Goal: Information Seeking & Learning: Compare options

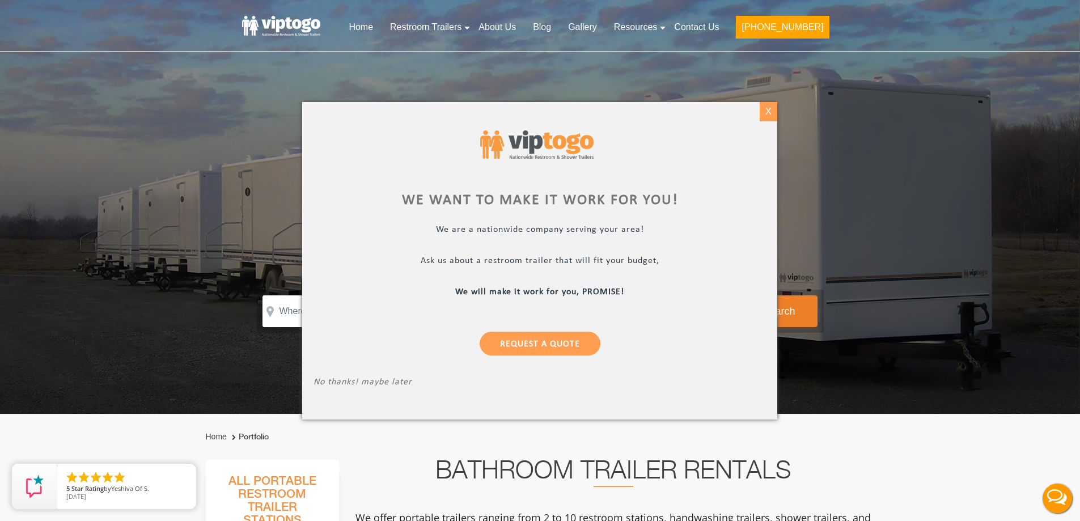
click at [768, 113] on div "X" at bounding box center [768, 111] width 18 height 19
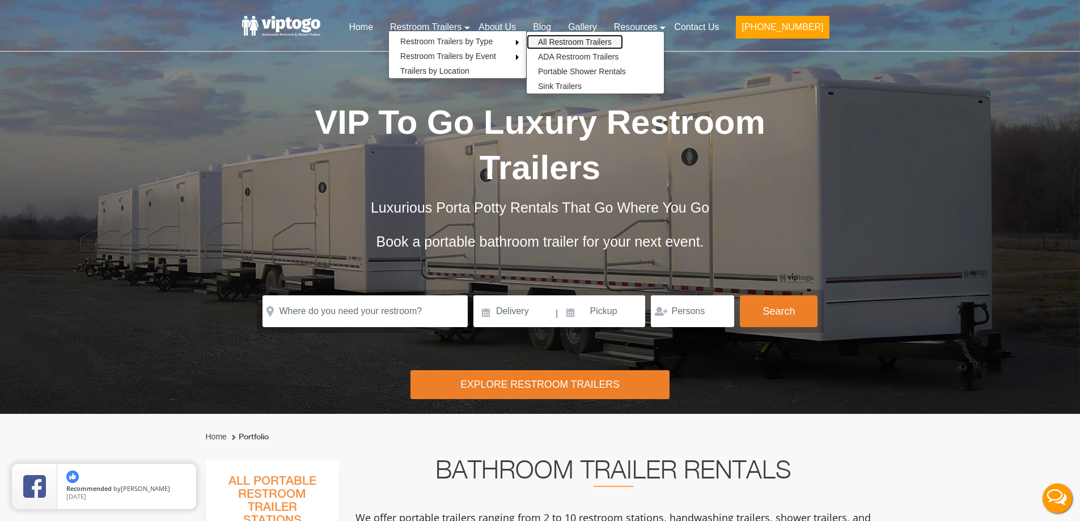
click at [600, 44] on link "All Restroom Trailers" at bounding box center [574, 42] width 96 height 15
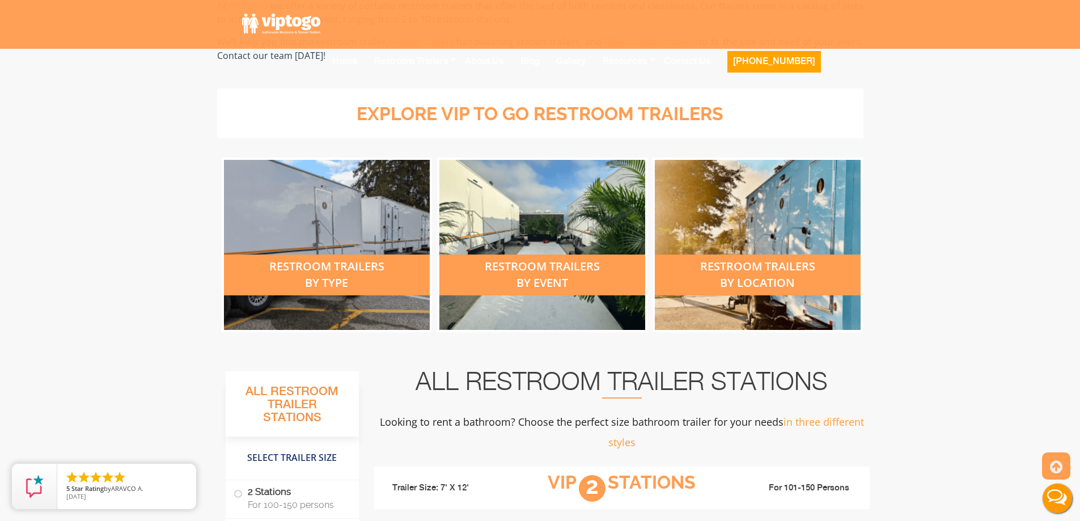
scroll to position [397, 0]
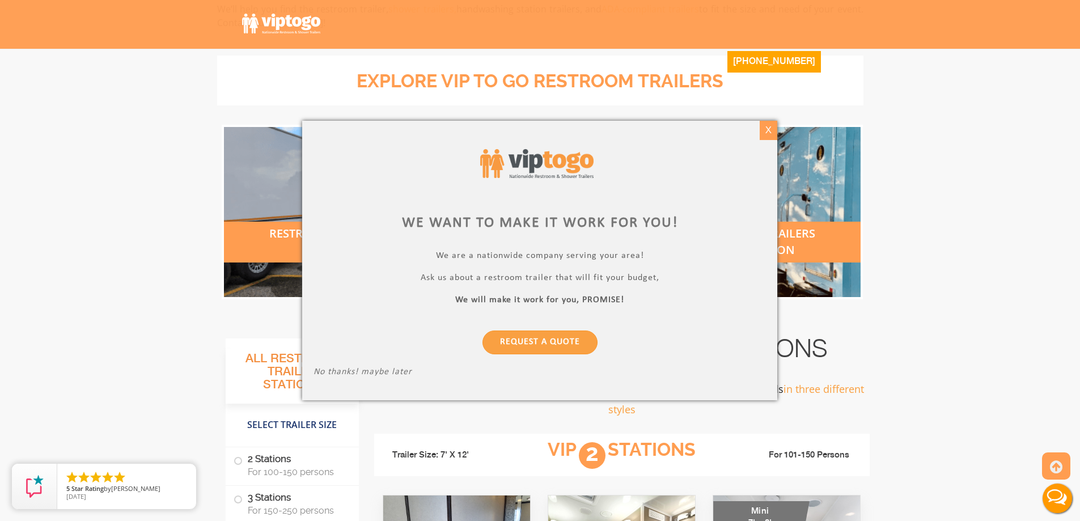
click at [766, 130] on div "X" at bounding box center [768, 130] width 18 height 19
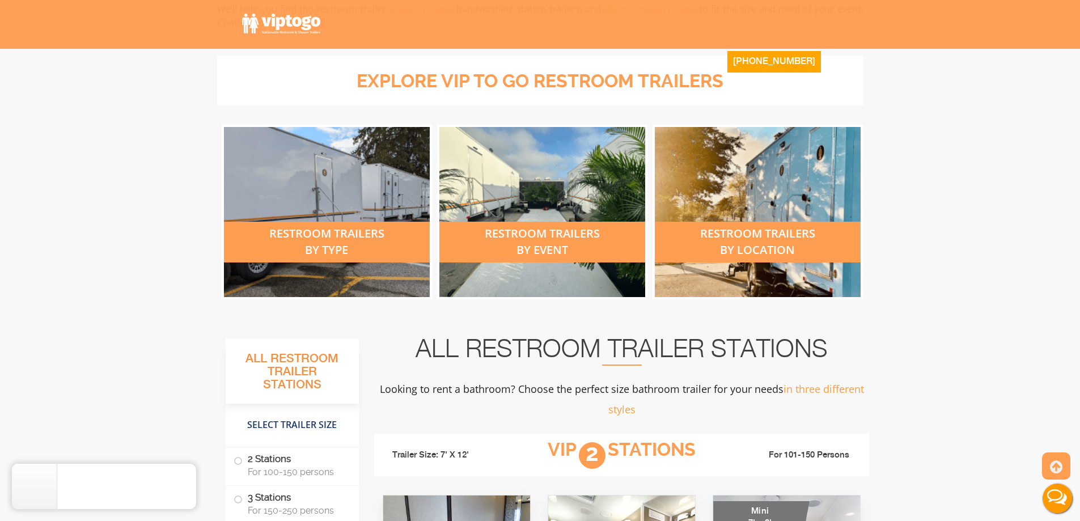
click at [311, 241] on div "restroom trailers by type" at bounding box center [327, 242] width 206 height 41
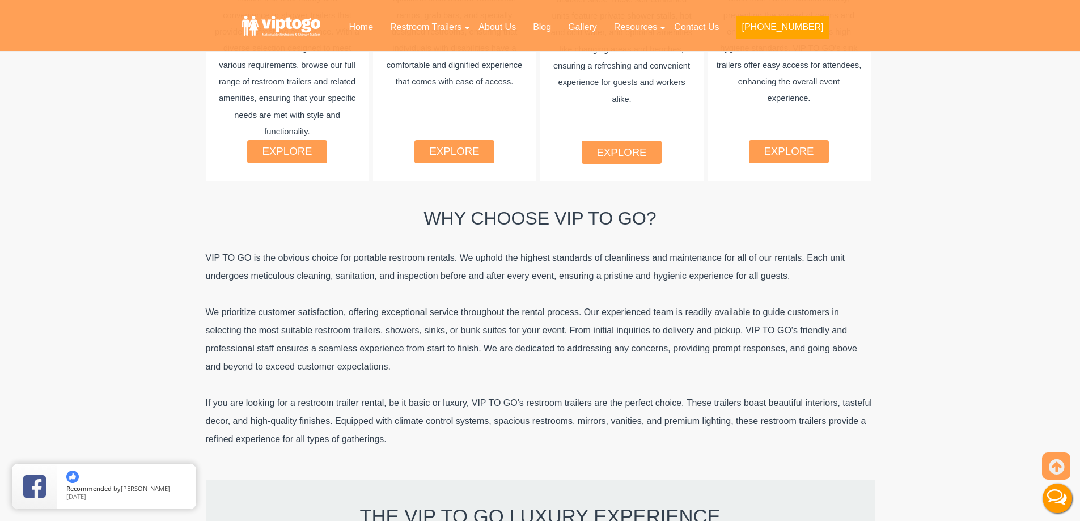
scroll to position [737, 0]
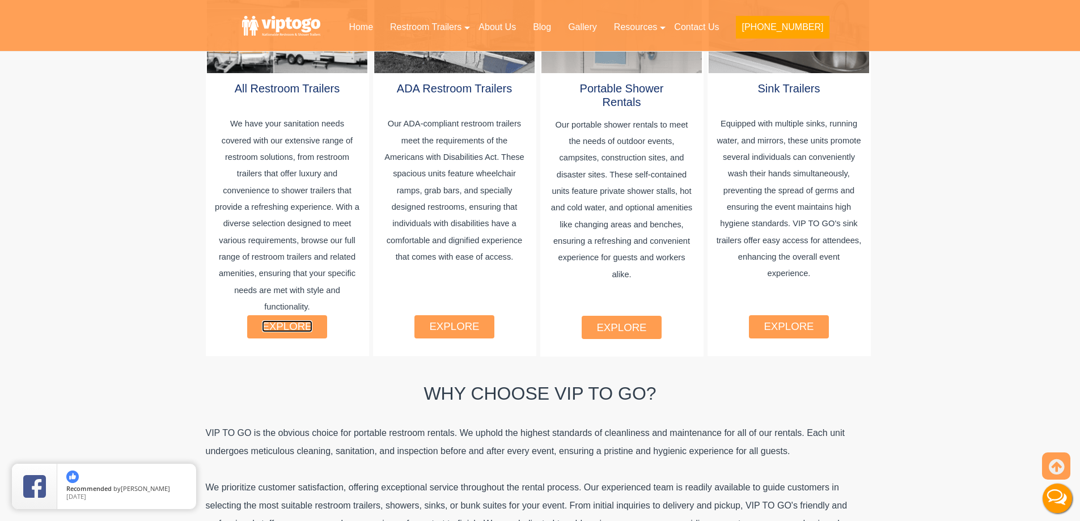
click at [289, 320] on link "explore" at bounding box center [287, 326] width 50 height 12
click at [280, 324] on div "explore" at bounding box center [287, 326] width 80 height 23
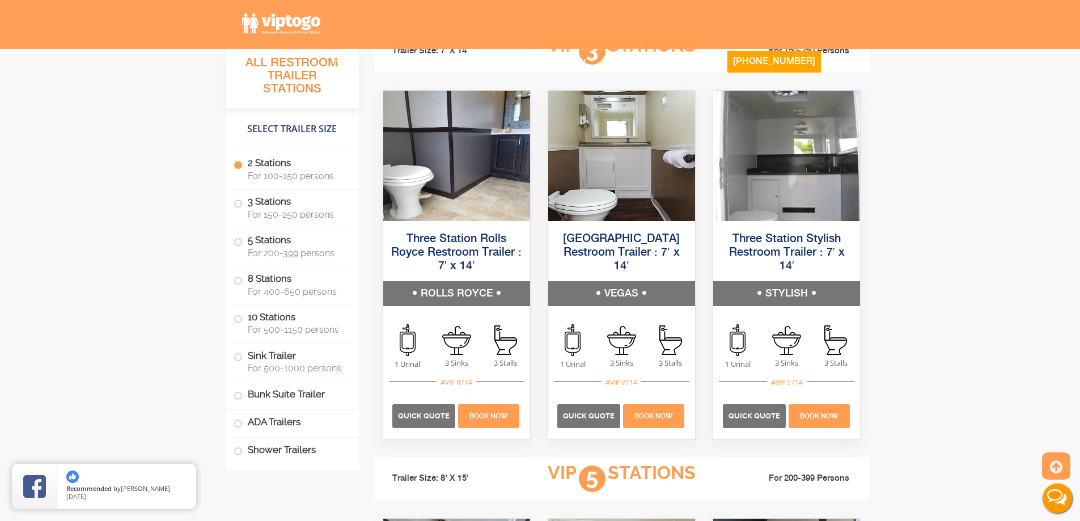
scroll to position [1530, 0]
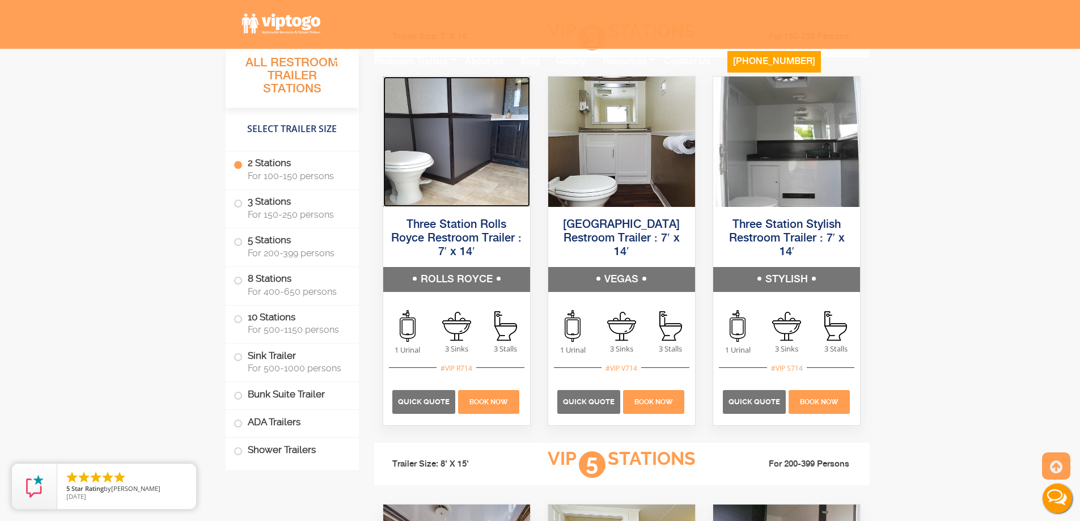
click at [504, 178] on img at bounding box center [456, 142] width 147 height 130
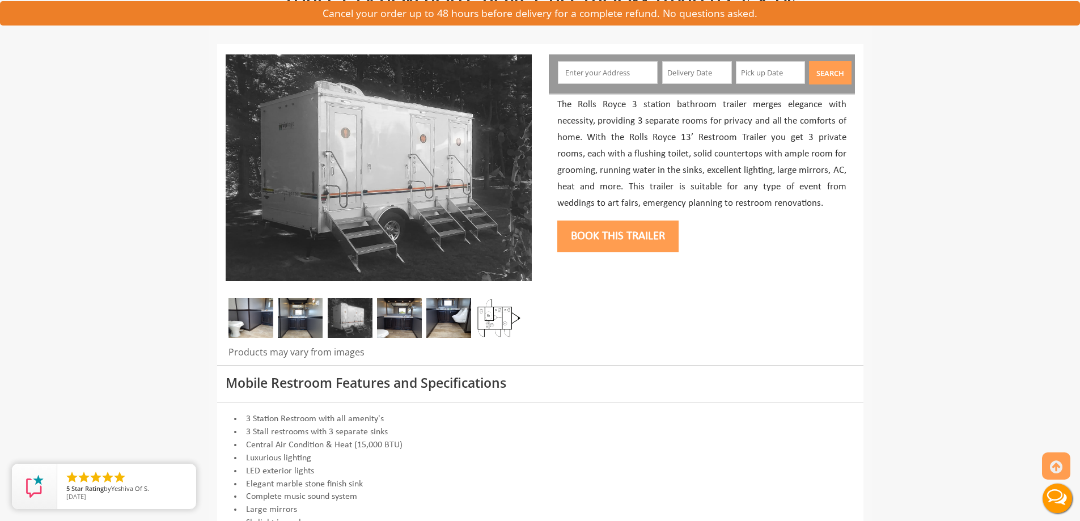
scroll to position [113, 0]
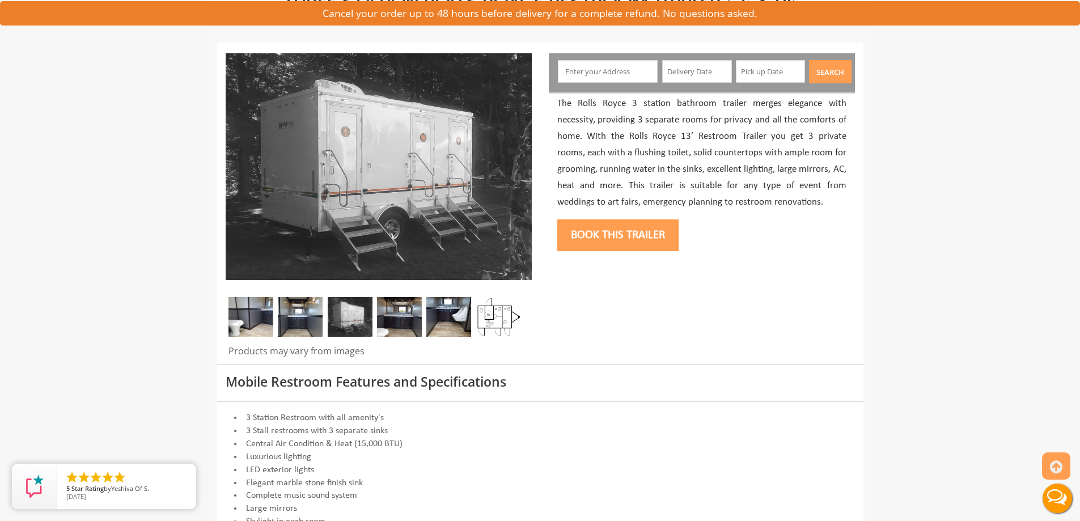
click at [488, 309] on img at bounding box center [498, 317] width 45 height 40
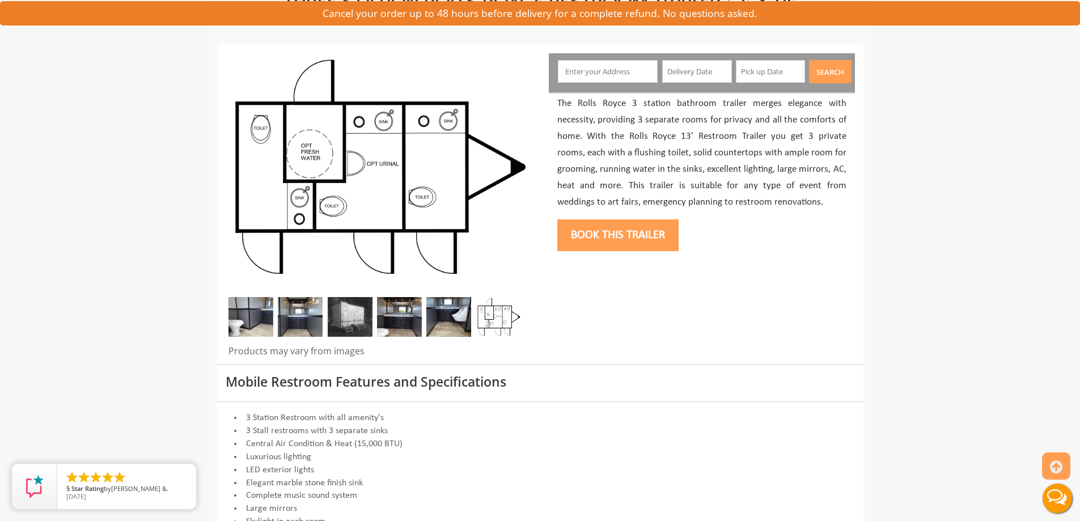
click at [260, 313] on img at bounding box center [250, 317] width 45 height 40
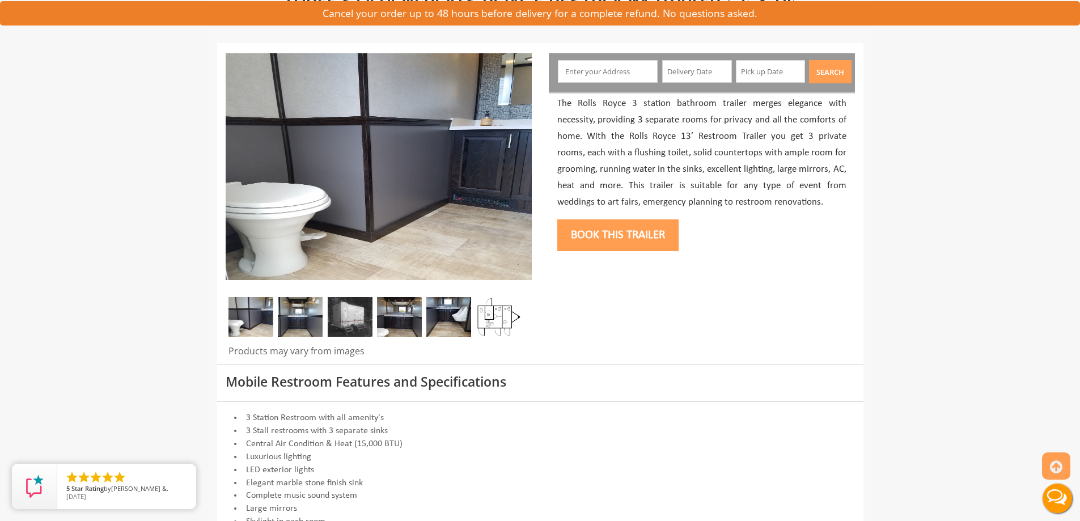
click at [301, 316] on img at bounding box center [300, 317] width 45 height 40
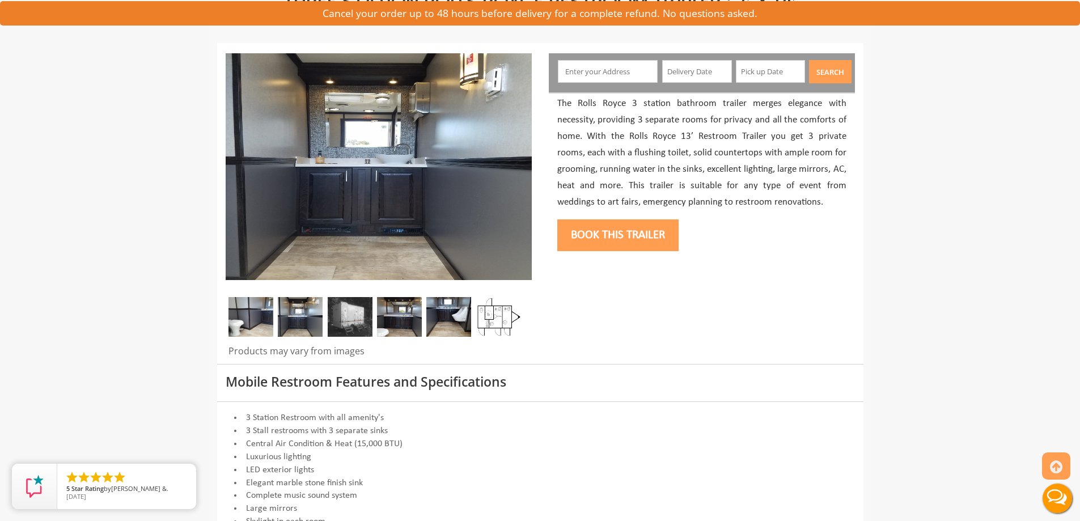
click at [350, 315] on img at bounding box center [350, 317] width 45 height 40
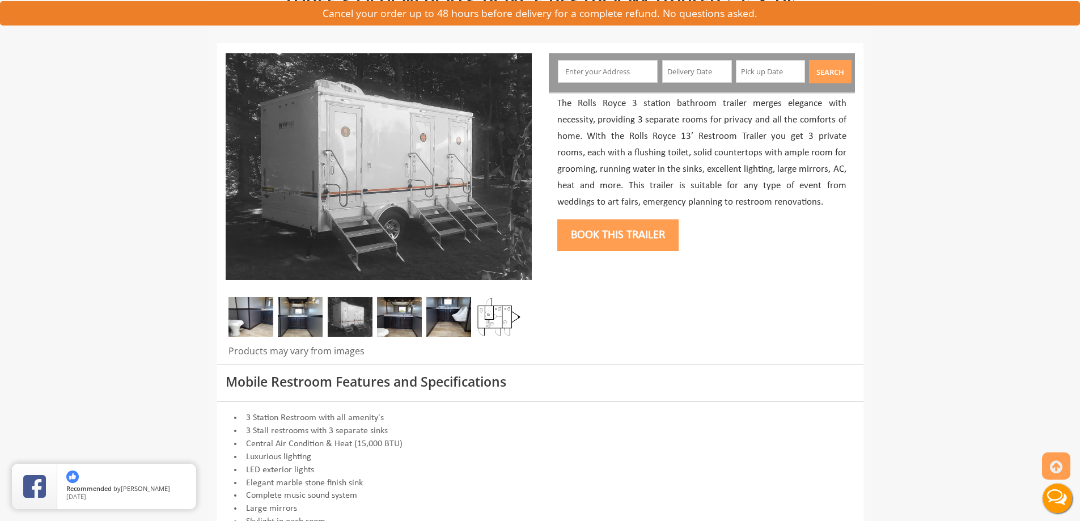
click at [415, 321] on img at bounding box center [399, 317] width 45 height 40
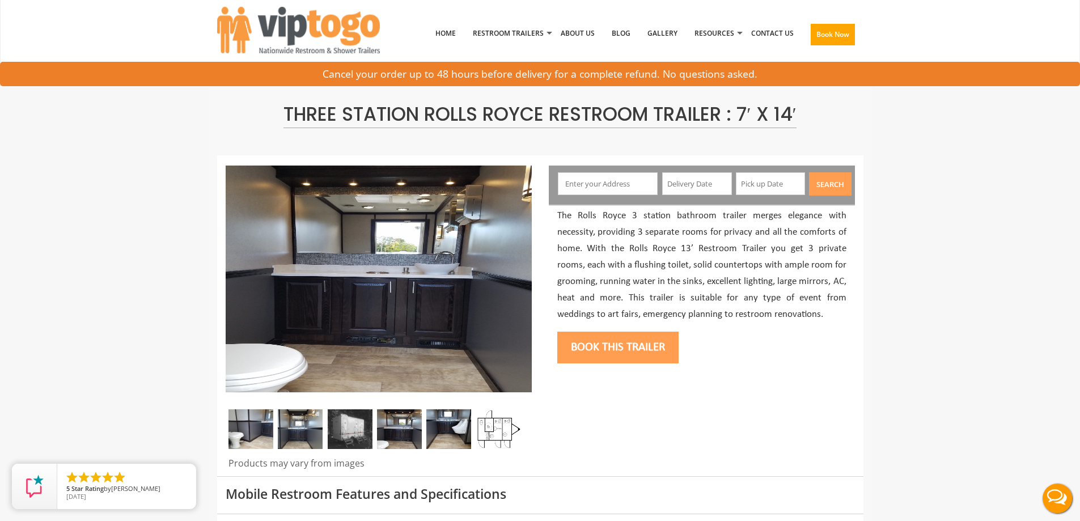
scroll to position [0, 0]
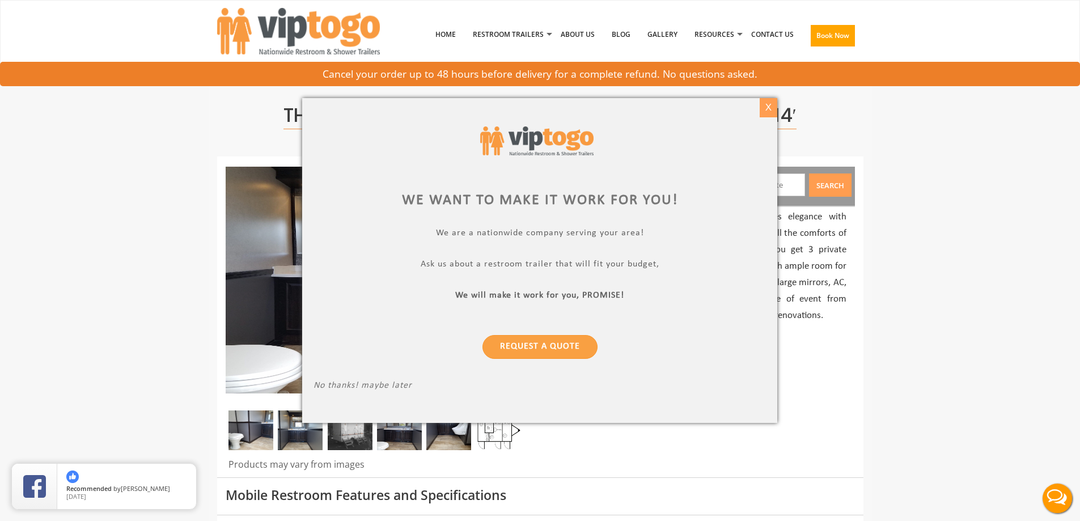
click at [763, 106] on div "X" at bounding box center [768, 107] width 18 height 19
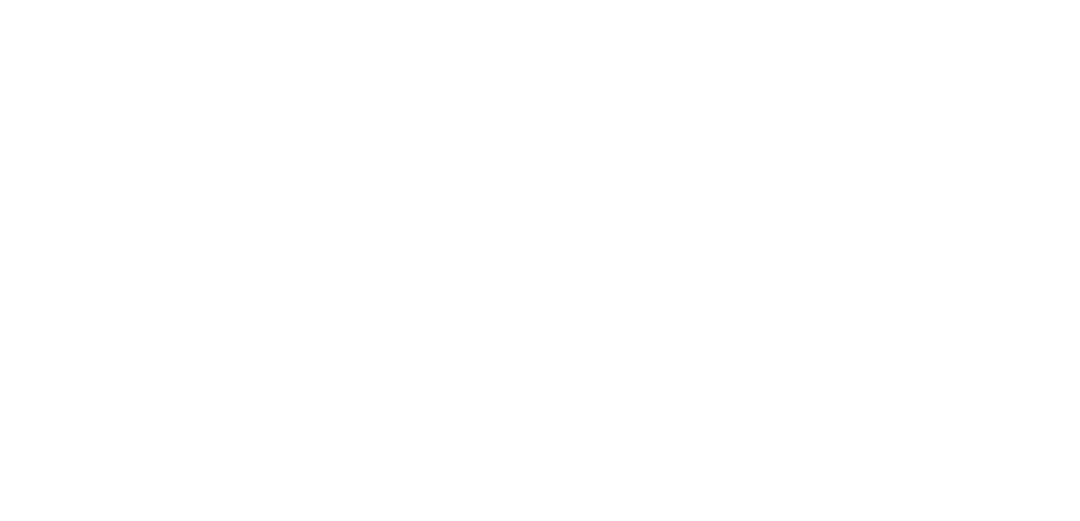
scroll to position [1530, 0]
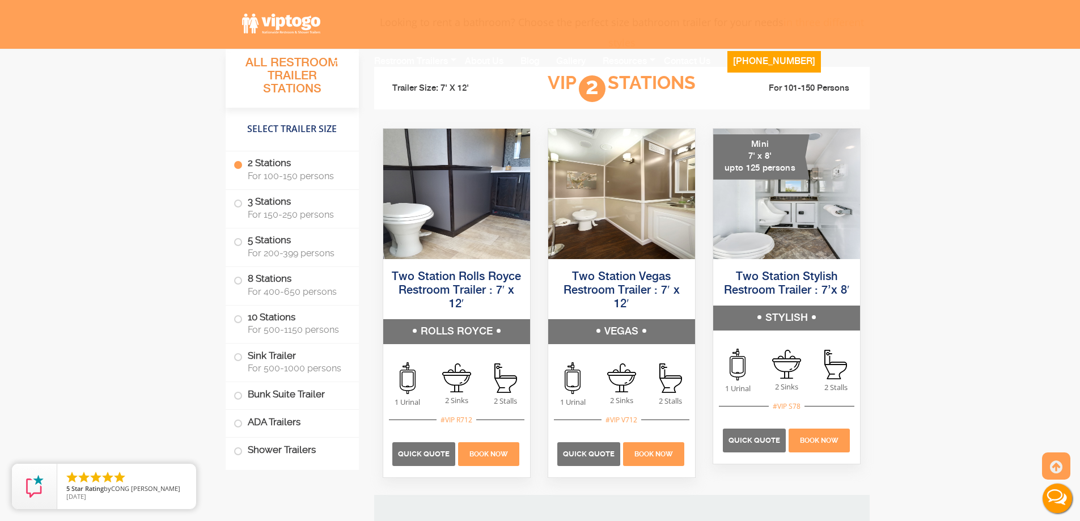
scroll to position [737, 0]
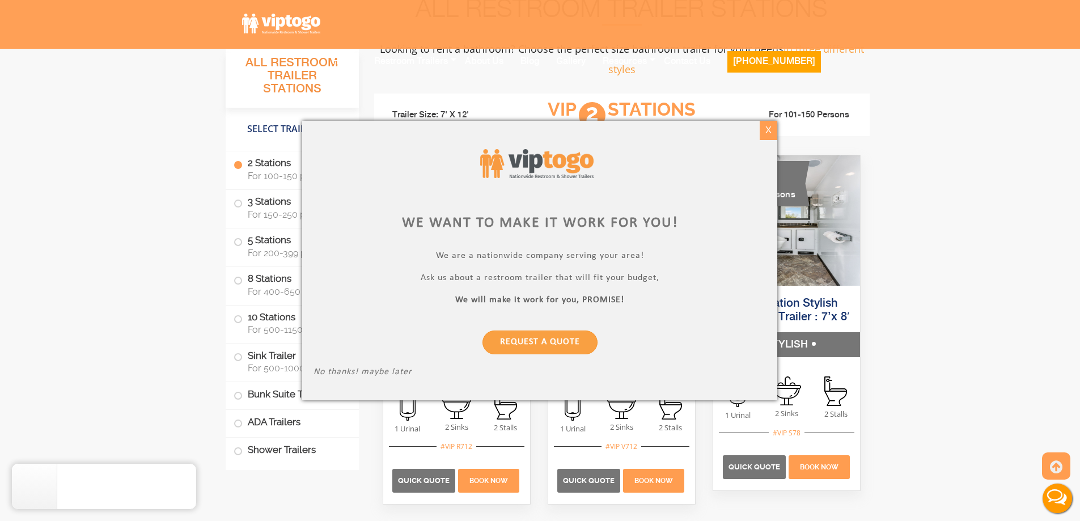
click at [767, 129] on div "X" at bounding box center [768, 130] width 18 height 19
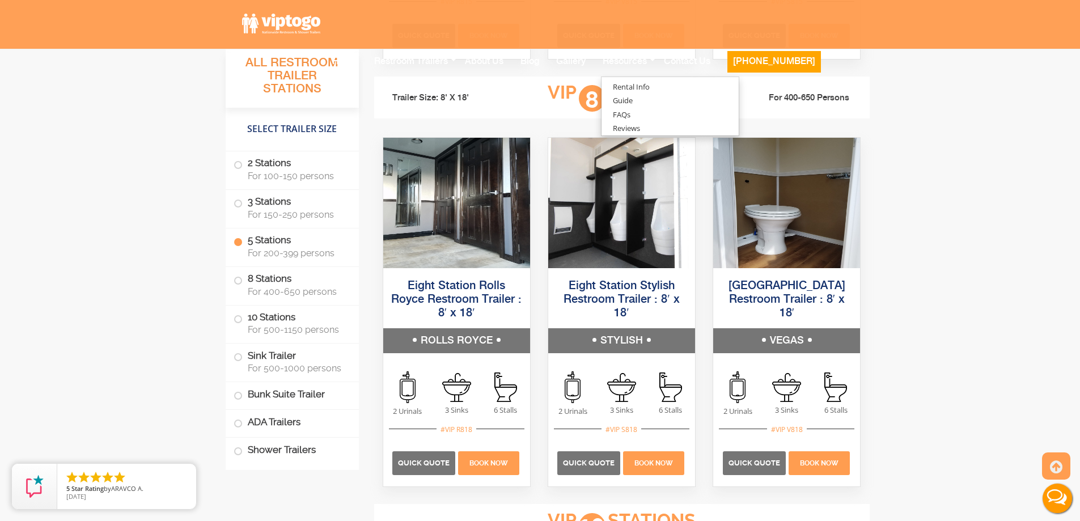
scroll to position [2323, 0]
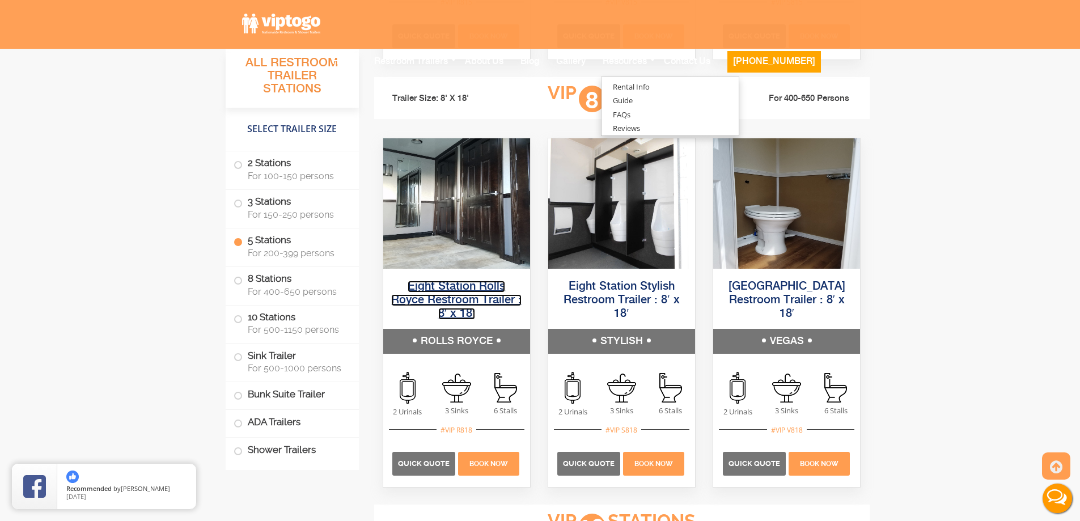
click at [454, 290] on link "Eight Station Rolls Royce Restroom Trailer : 8′ x 18′" at bounding box center [456, 300] width 130 height 39
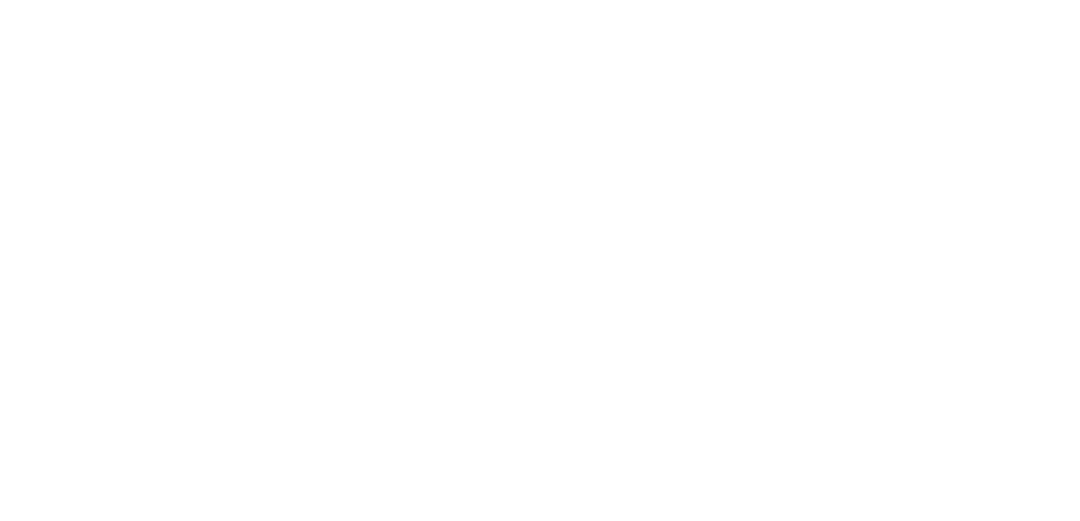
scroll to position [2323, 0]
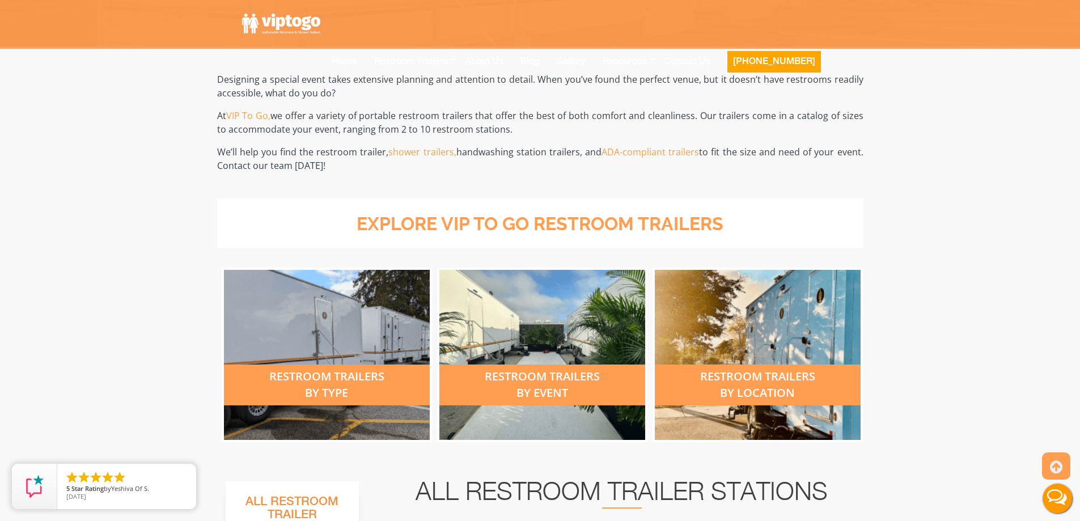
scroll to position [397, 0]
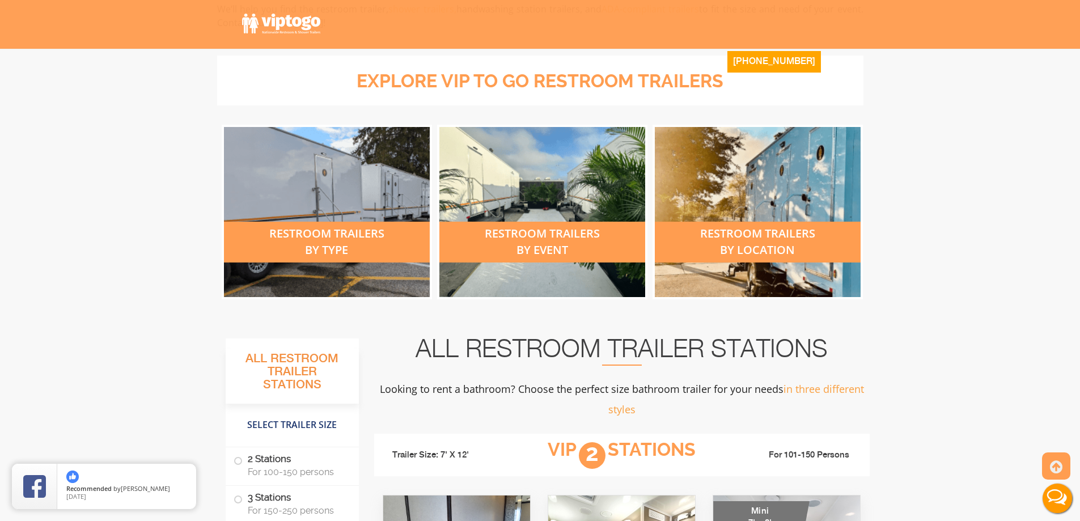
click at [293, 239] on div "restroom trailers by type" at bounding box center [327, 242] width 206 height 41
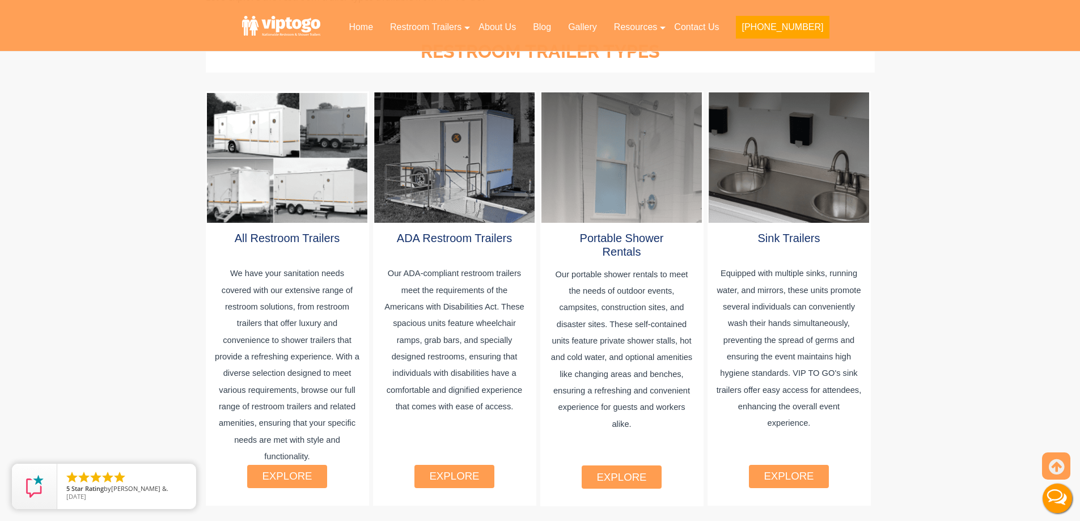
scroll to position [614, 0]
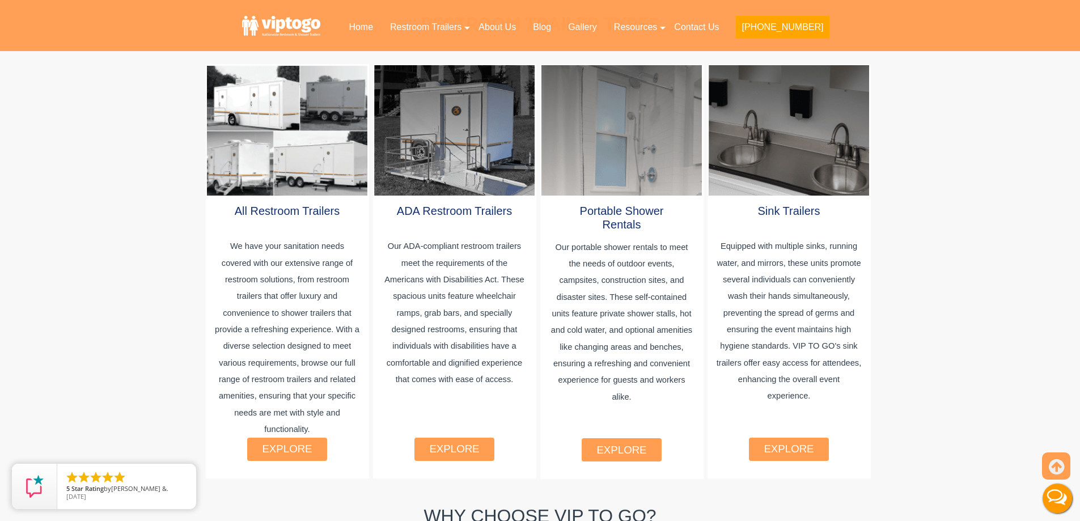
click at [298, 443] on div "explore" at bounding box center [287, 448] width 80 height 23
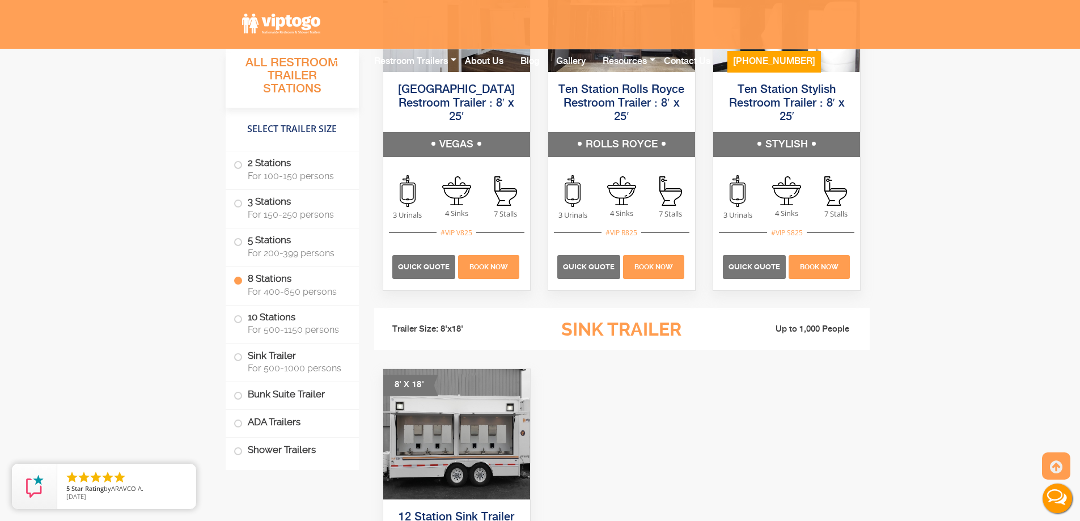
scroll to position [2720, 0]
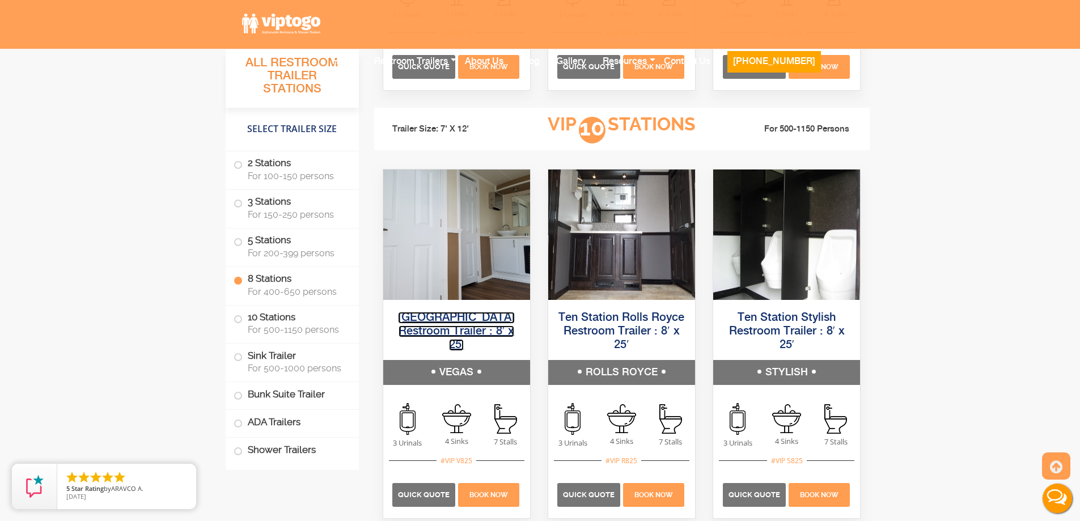
click at [454, 320] on link "[GEOGRAPHIC_DATA] Restroom Trailer : 8′ x 25′" at bounding box center [456, 331] width 117 height 39
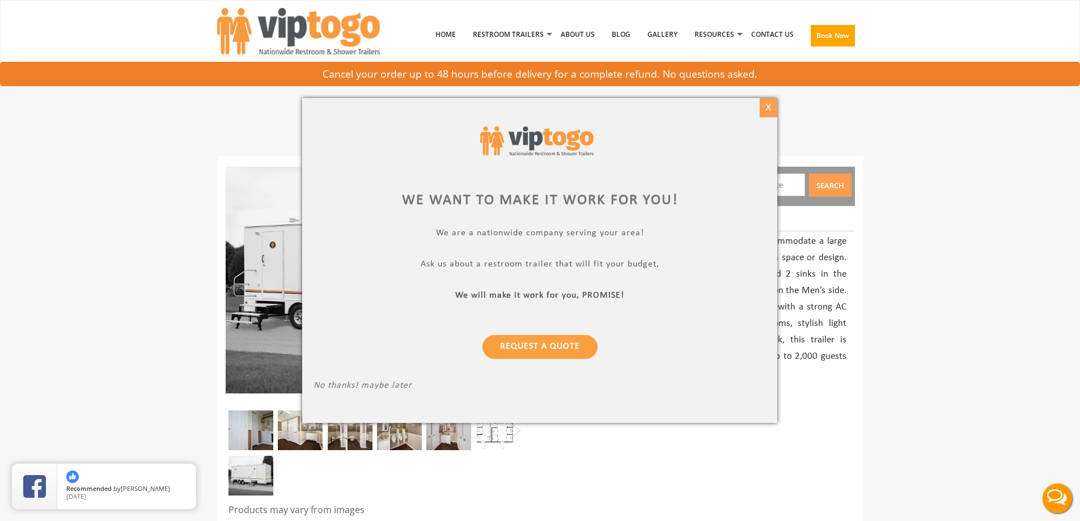
click at [768, 104] on div "X" at bounding box center [768, 107] width 18 height 19
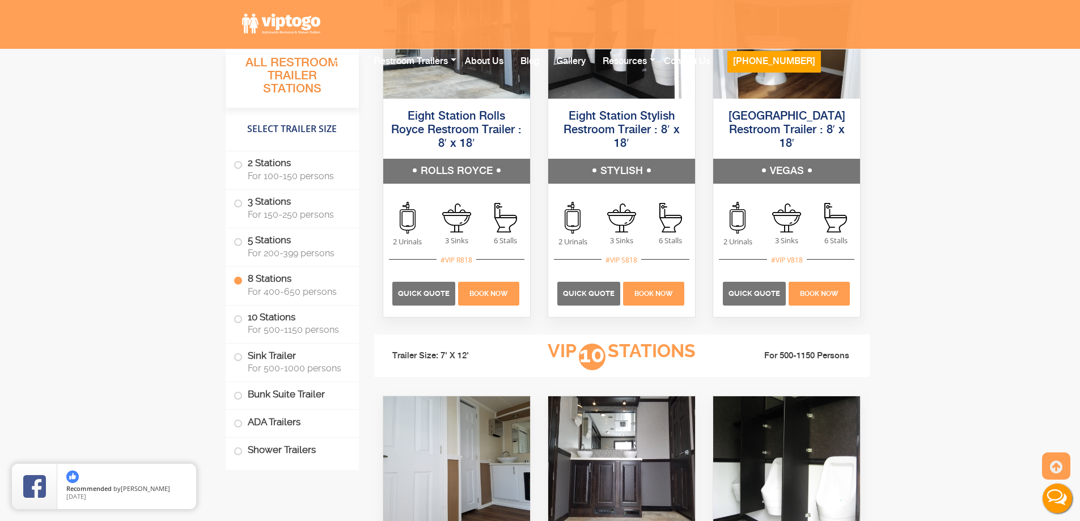
scroll to position [2210, 0]
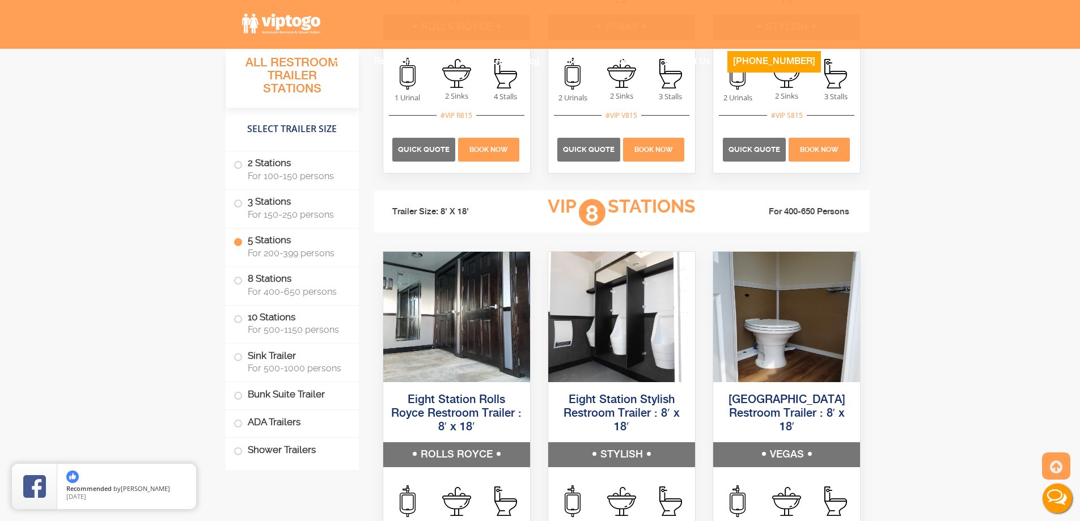
click at [439, 392] on h5 "Eight Station Rolls Royce Restroom Trailer : 8′ x 18′" at bounding box center [456, 413] width 147 height 57
click at [445, 407] on h5 "Eight Station Rolls Royce Restroom Trailer : 8′ x 18′" at bounding box center [456, 413] width 147 height 57
click at [453, 418] on link "Eight Station Rolls Royce Restroom Trailer : 8′ x 18′" at bounding box center [456, 413] width 130 height 39
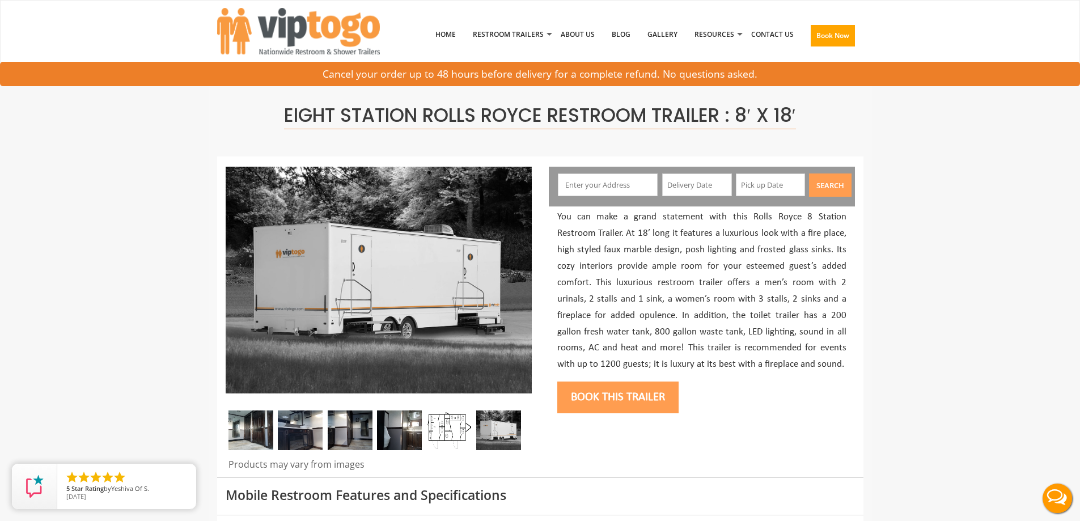
click at [485, 438] on img at bounding box center [498, 430] width 45 height 40
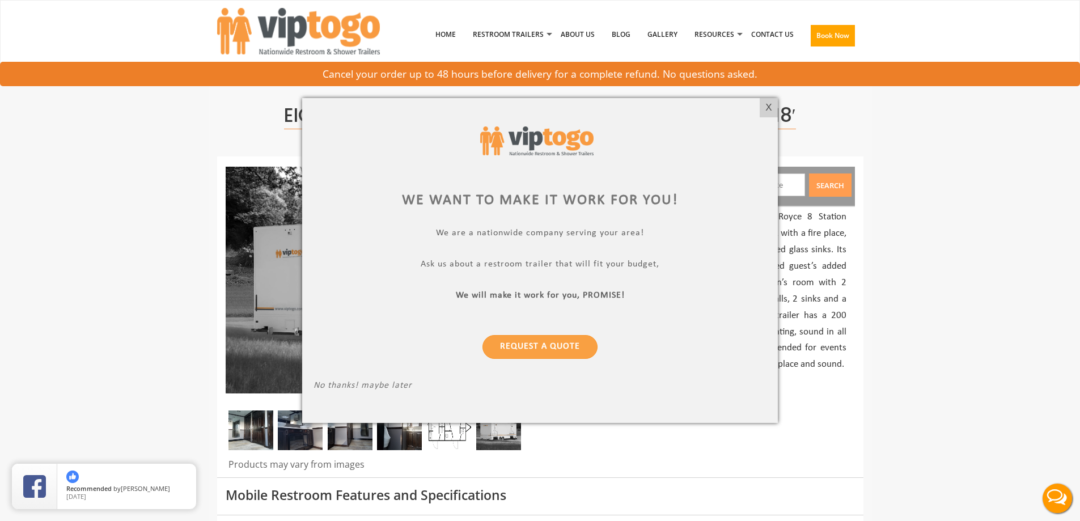
drag, startPoint x: 772, startPoint y: 108, endPoint x: 968, endPoint y: 8, distance: 220.0
click at [775, 102] on div "X" at bounding box center [768, 107] width 18 height 19
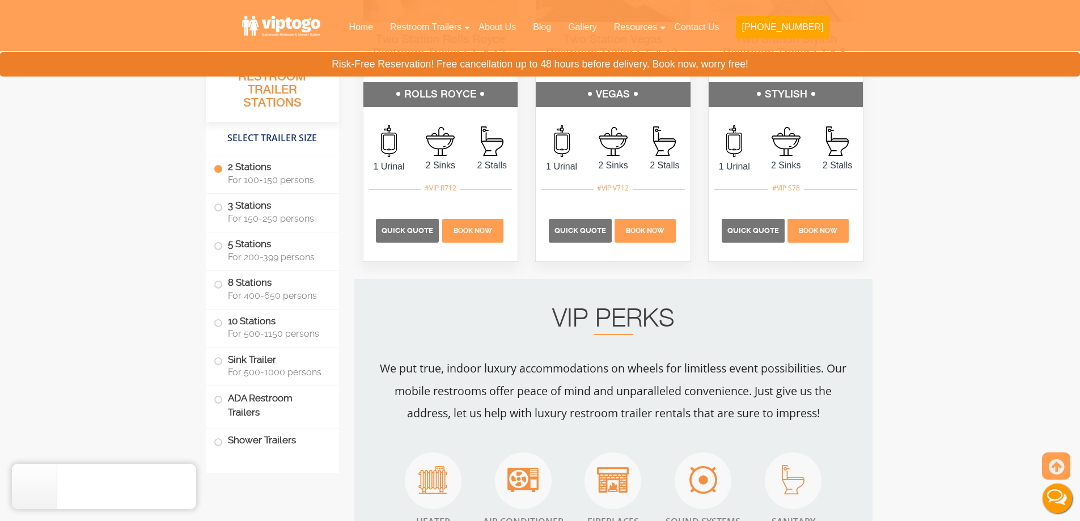
scroll to position [737, 0]
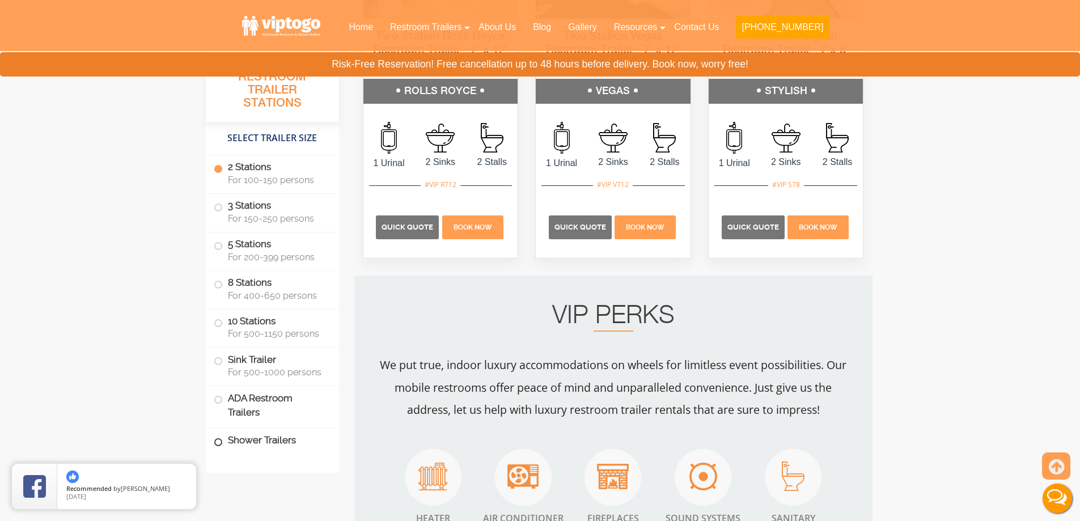
click at [220, 442] on span at bounding box center [218, 442] width 5 height 5
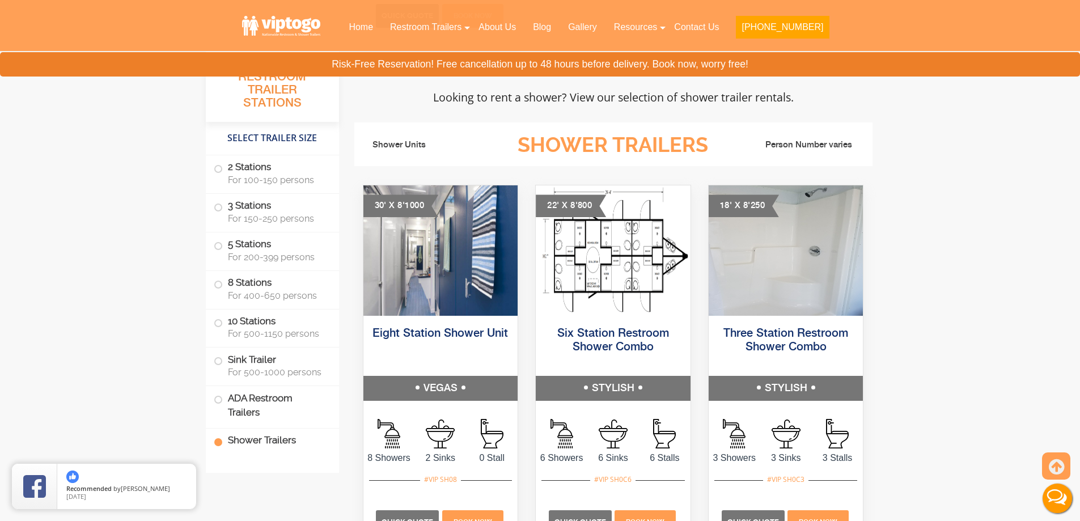
scroll to position [4760, 0]
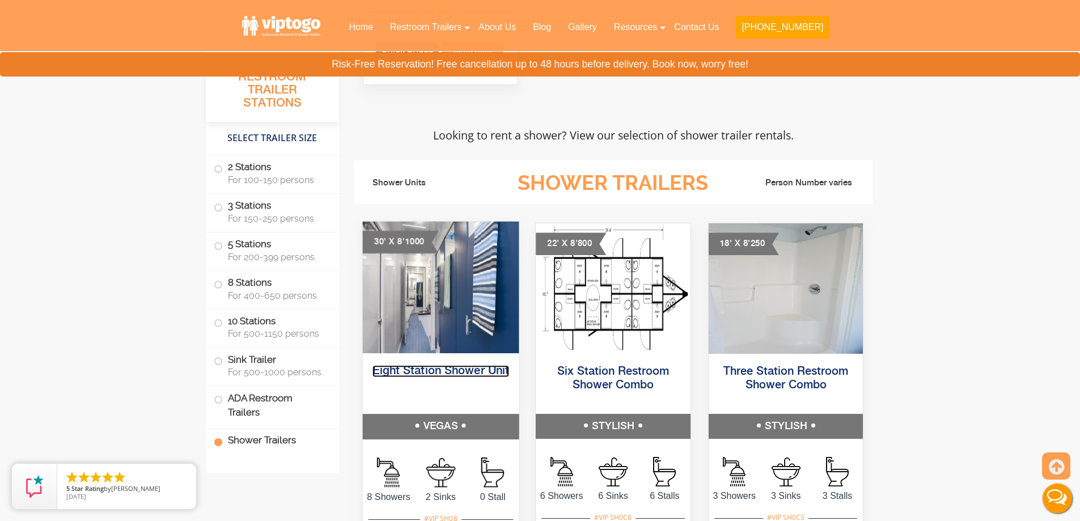
click at [447, 367] on link "Eight Station Shower Unit" at bounding box center [440, 372] width 137 height 12
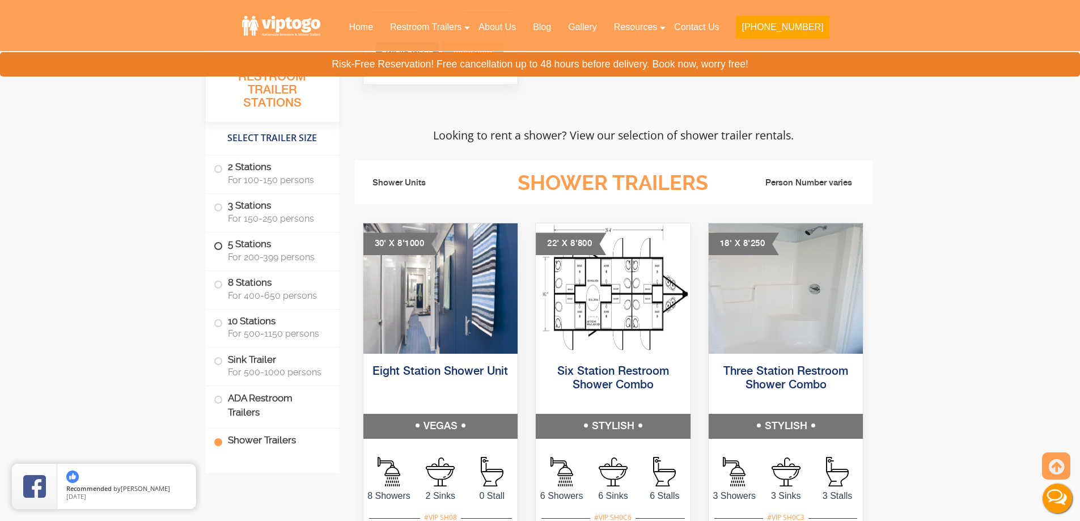
click at [239, 243] on label "5 Stations For 200-399 persons" at bounding box center [272, 249] width 117 height 35
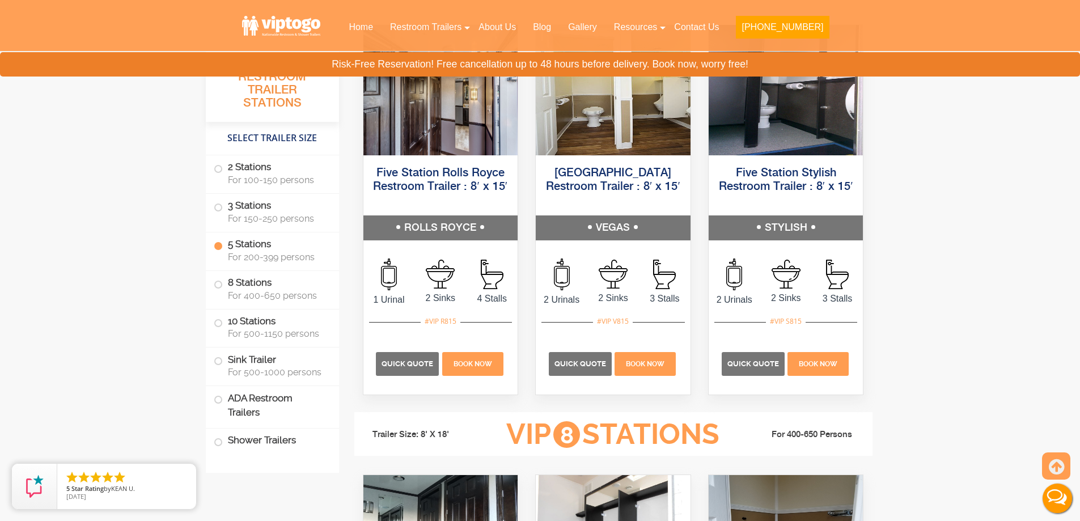
scroll to position [1715, 0]
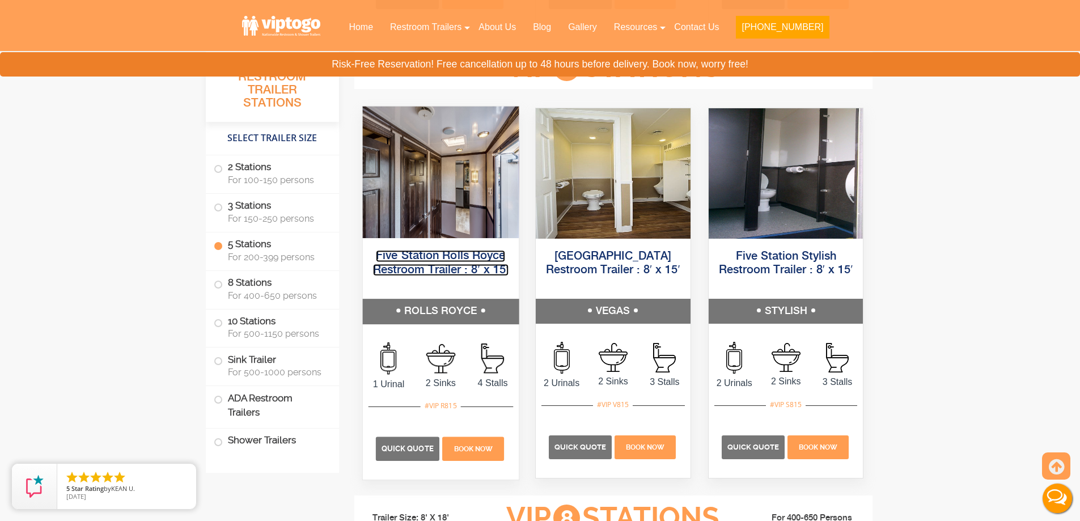
click at [427, 265] on link "Five Station Rolls Royce Restroom Trailer : 8′ x 15′" at bounding box center [439, 263] width 135 height 26
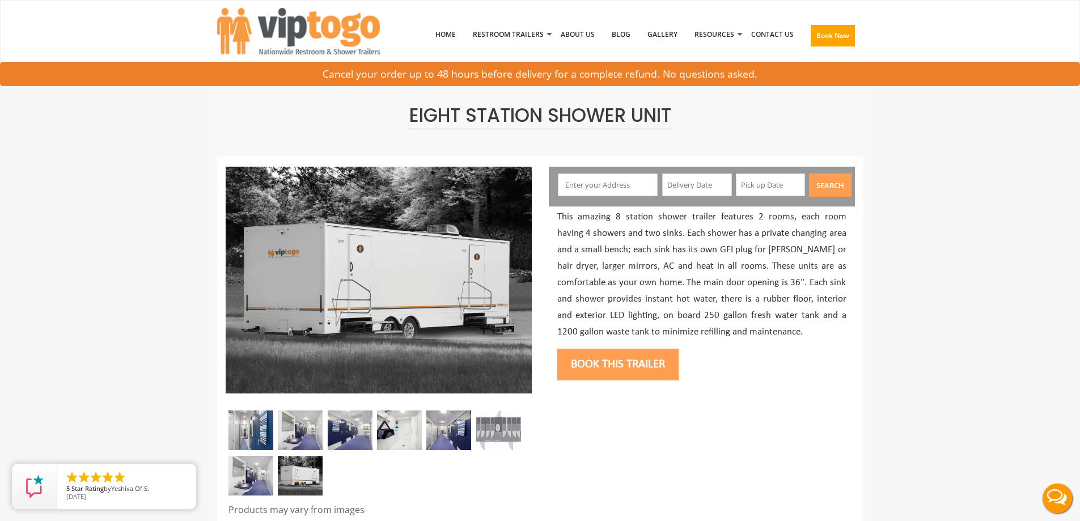
click at [488, 432] on img at bounding box center [498, 430] width 45 height 40
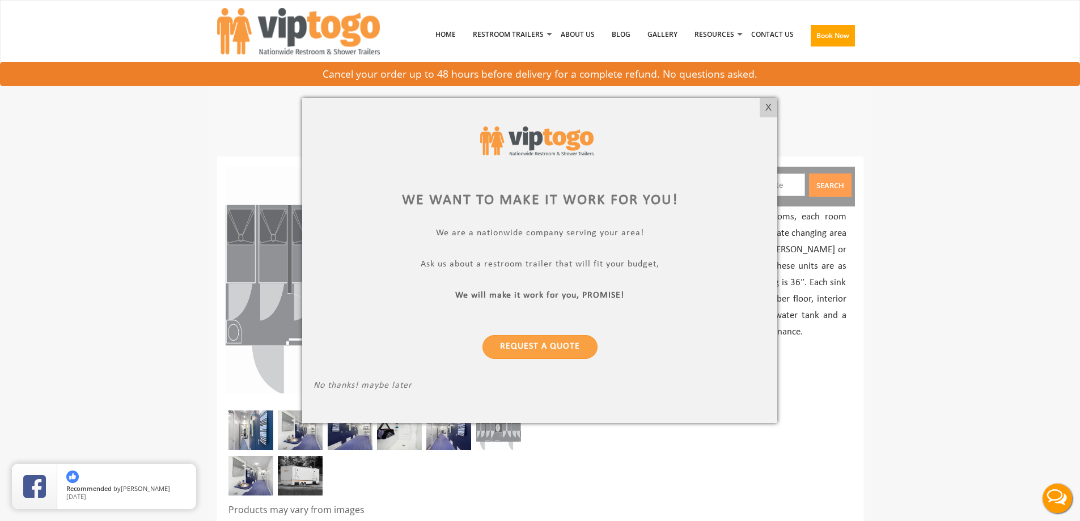
click at [738, 79] on div at bounding box center [540, 260] width 1080 height 521
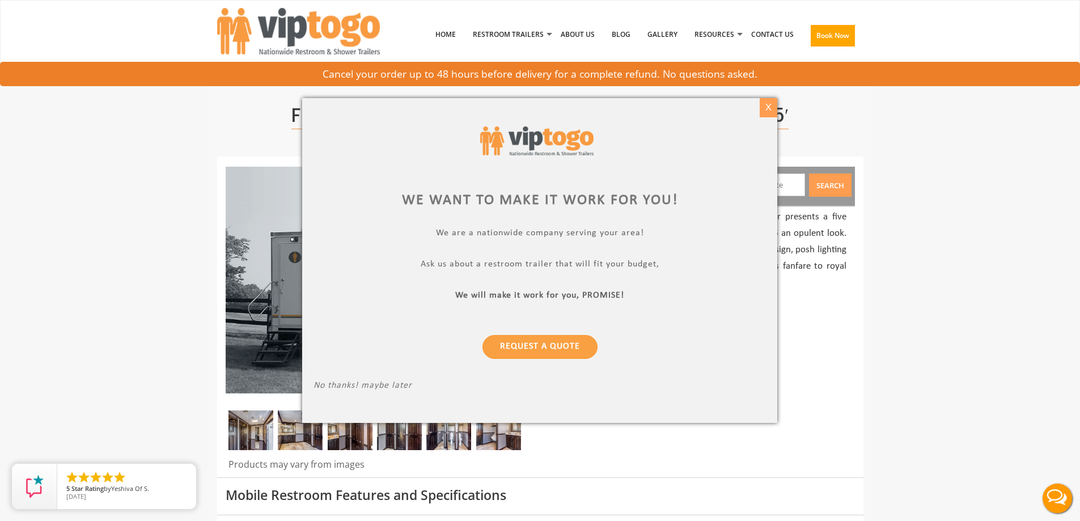
click at [770, 107] on div "X" at bounding box center [768, 107] width 18 height 19
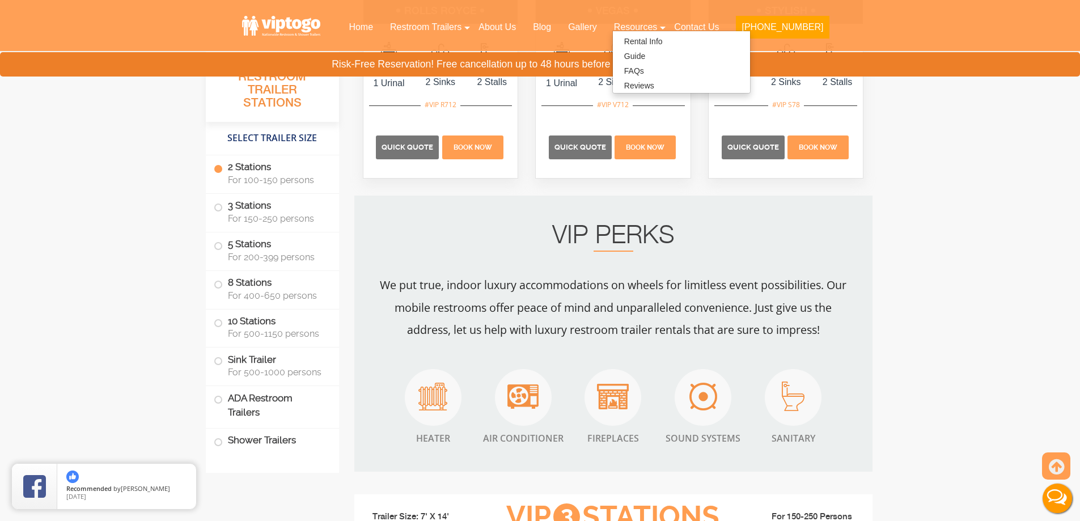
scroll to position [850, 0]
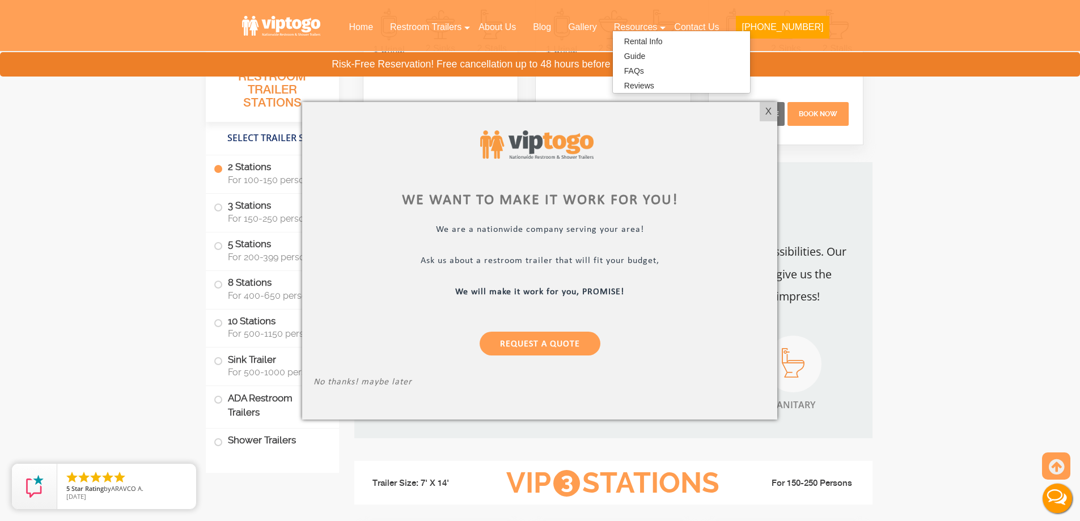
click at [964, 222] on div at bounding box center [540, 260] width 1080 height 521
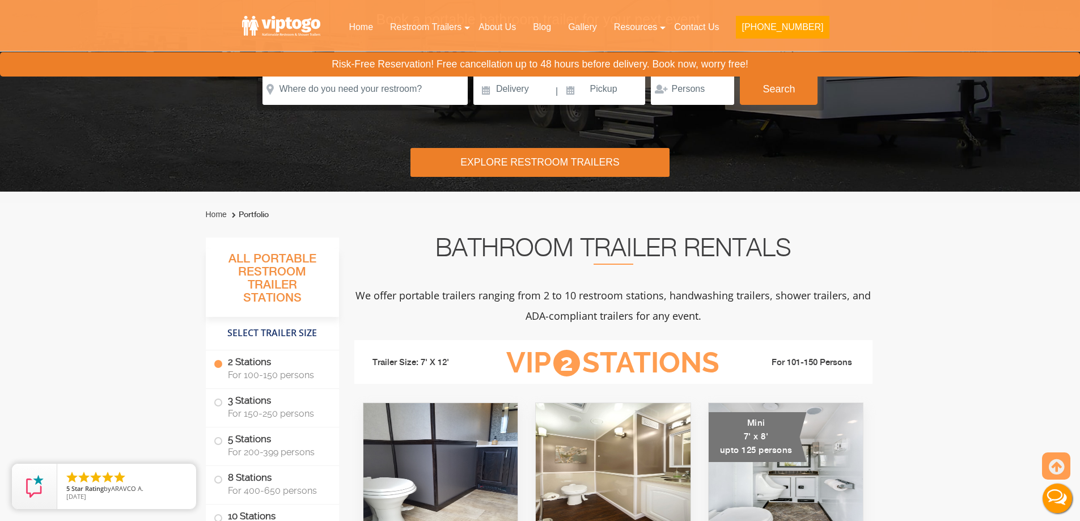
scroll to position [113, 0]
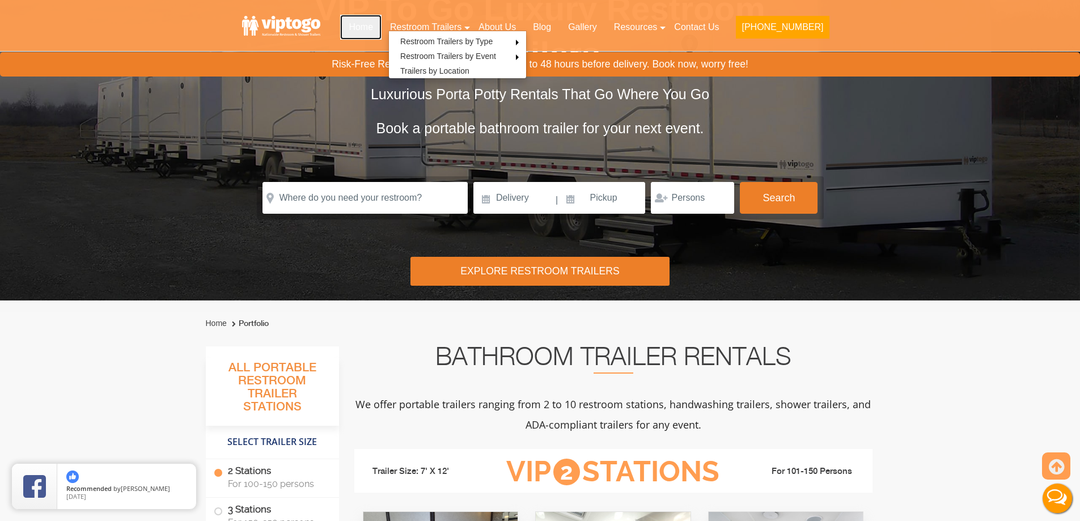
click at [381, 26] on link "Home" at bounding box center [360, 27] width 41 height 25
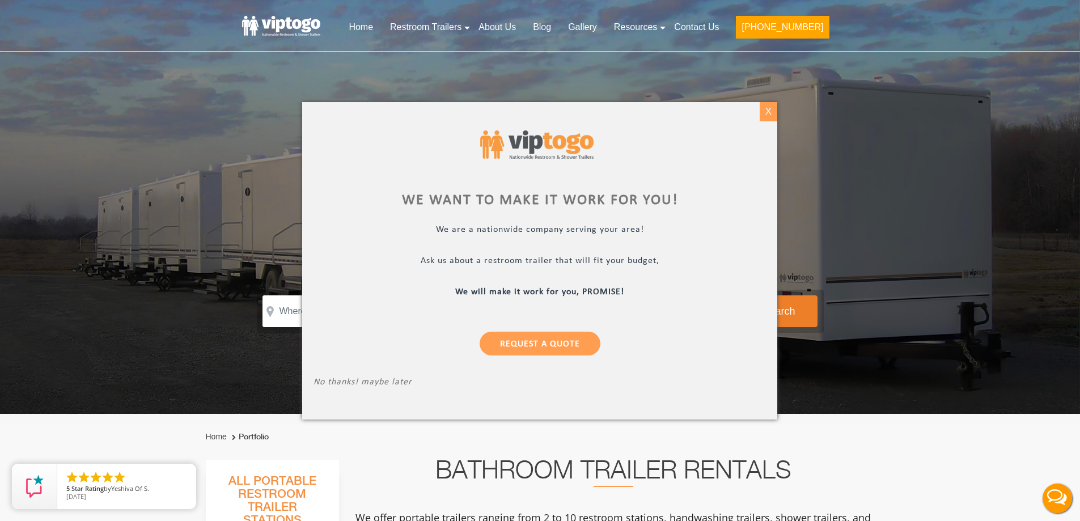
click at [765, 114] on div "X" at bounding box center [768, 111] width 18 height 19
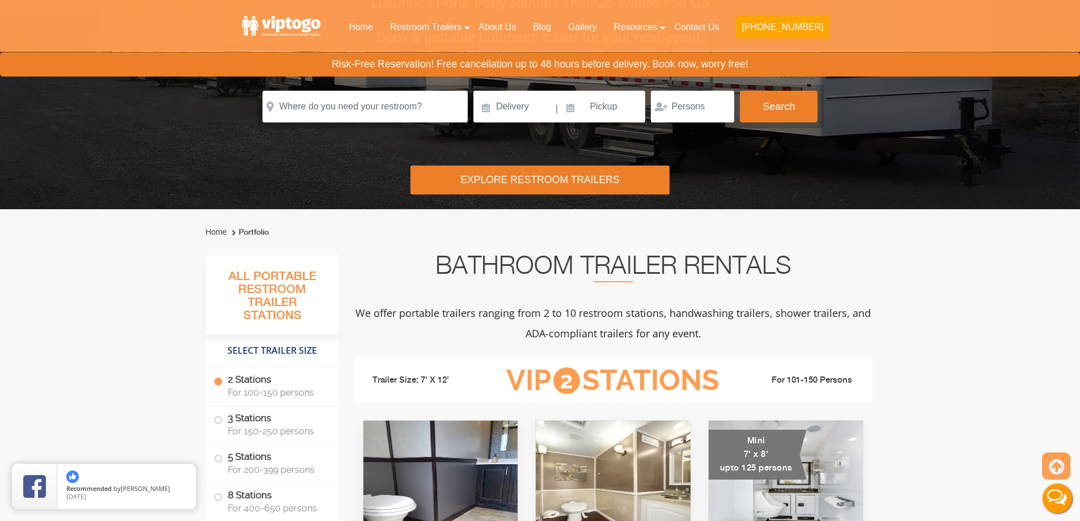
scroll to position [57, 0]
